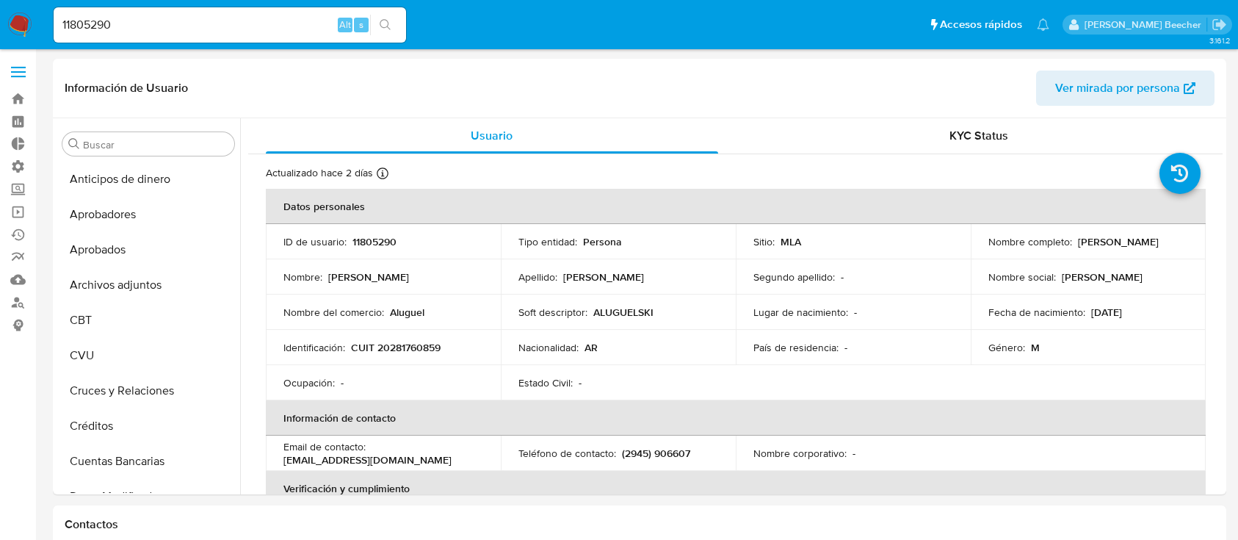
select select "10"
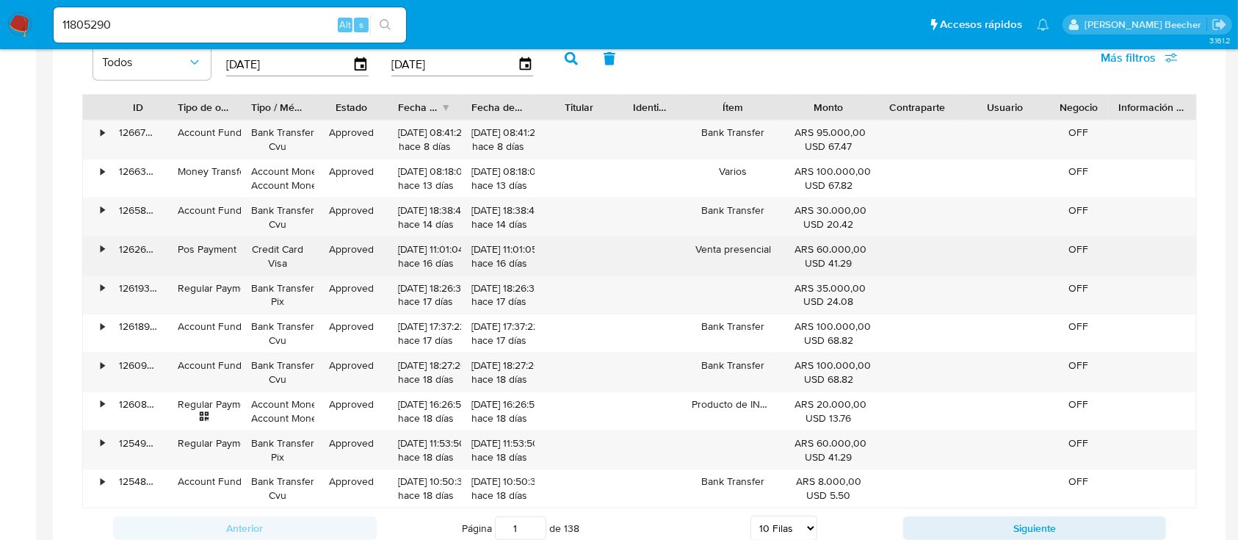
scroll to position [1064, 0]
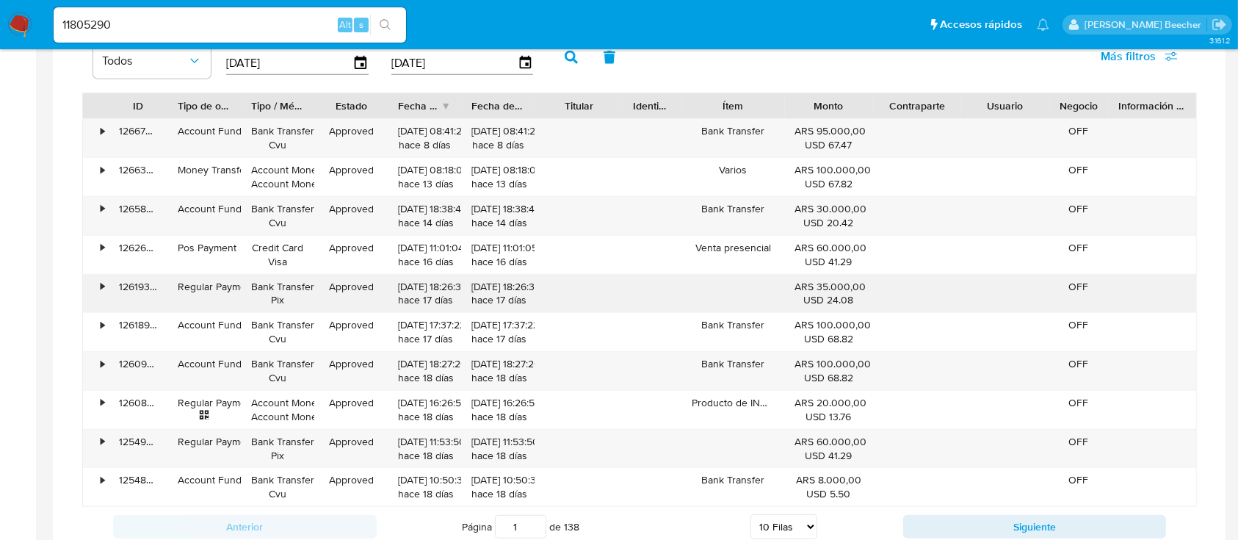
click at [104, 286] on div "•" at bounding box center [103, 287] width 4 height 14
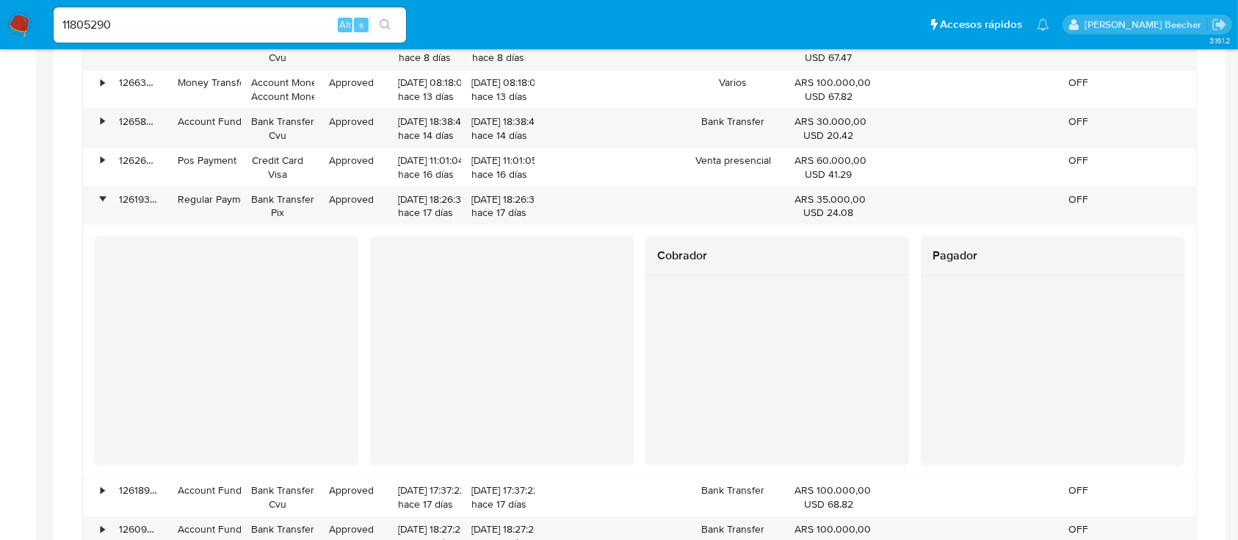
scroll to position [1152, 0]
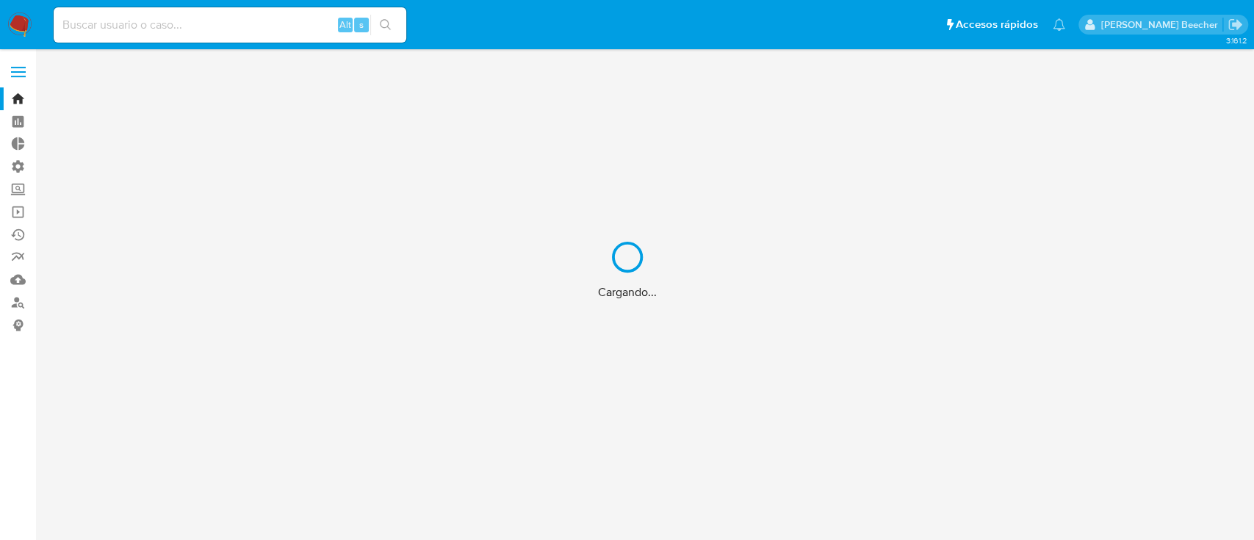
click at [106, 23] on div "Cargando..." at bounding box center [627, 270] width 1254 height 540
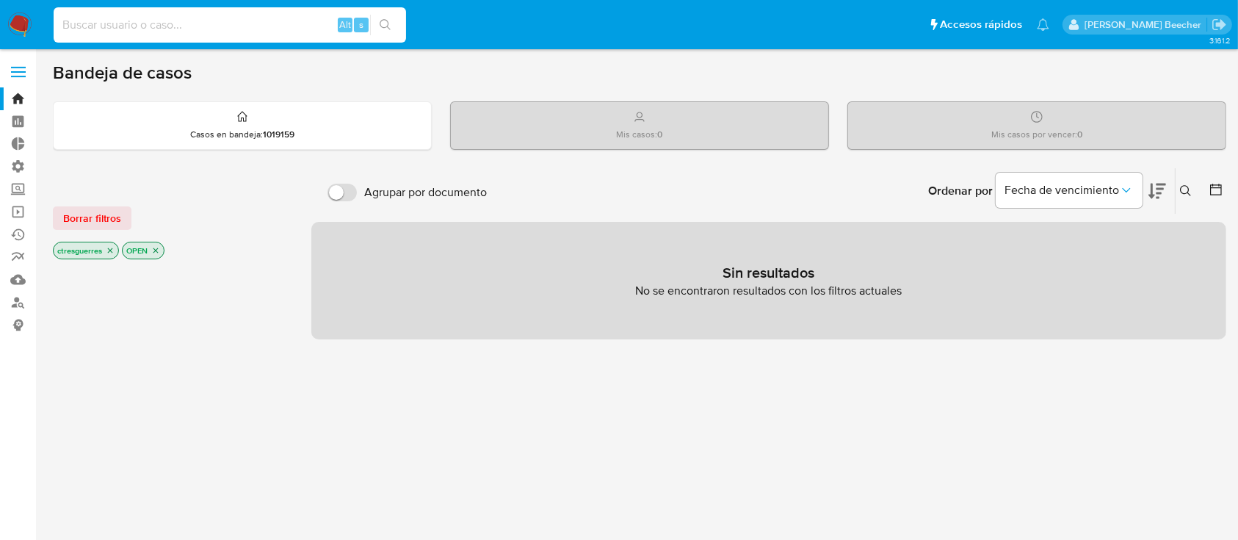
click at [106, 23] on input at bounding box center [230, 24] width 353 height 19
paste input "1964983599"
type input "1964983599"
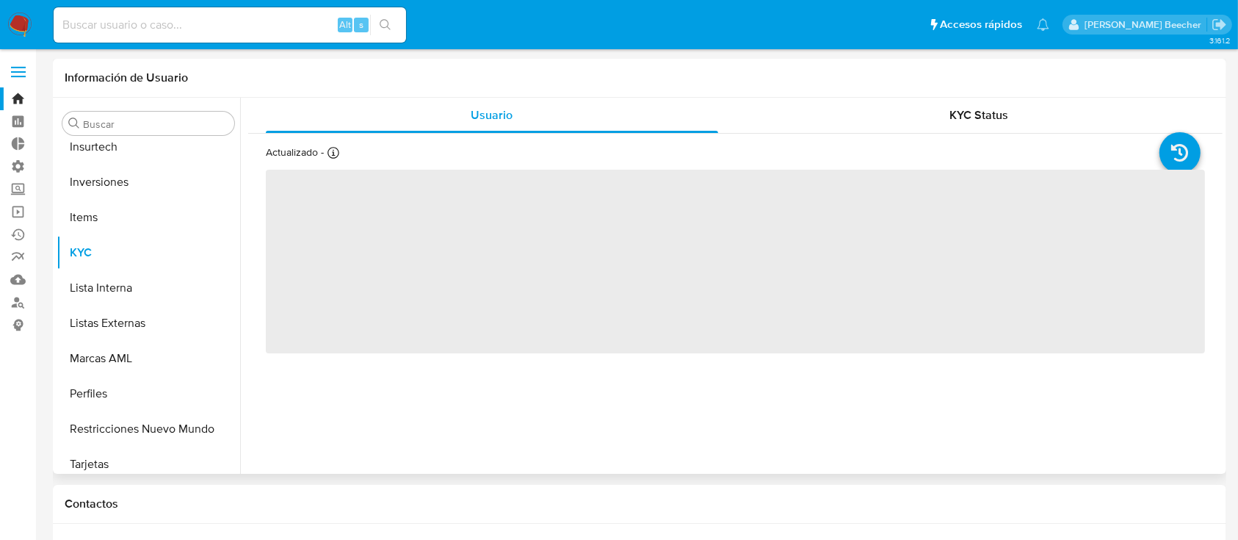
scroll to position [762, 0]
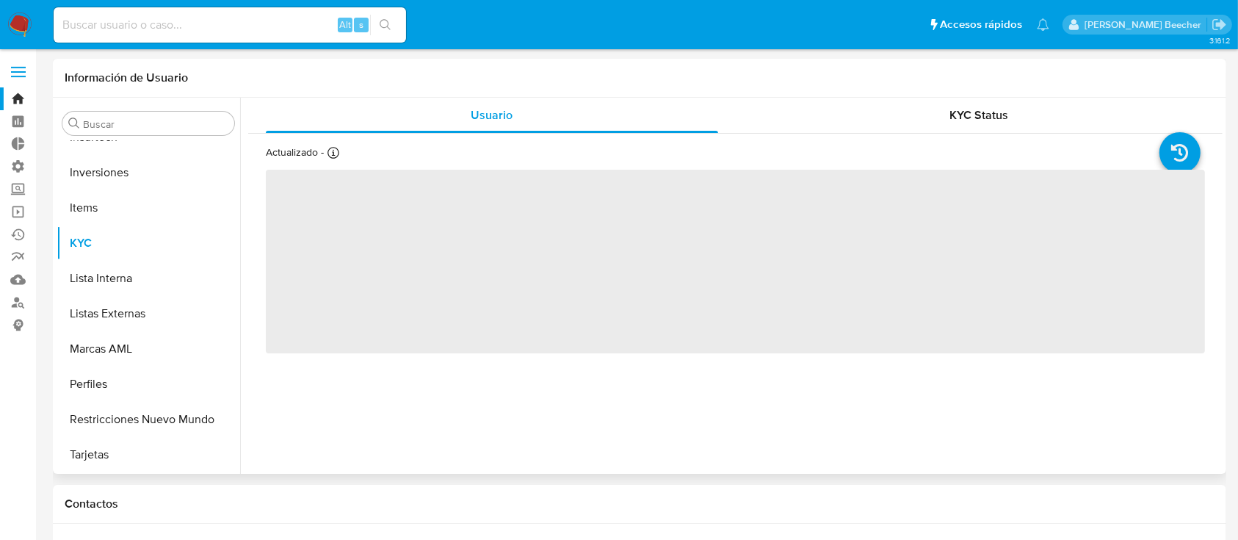
select select "10"
